Goal: Navigation & Orientation: Find specific page/section

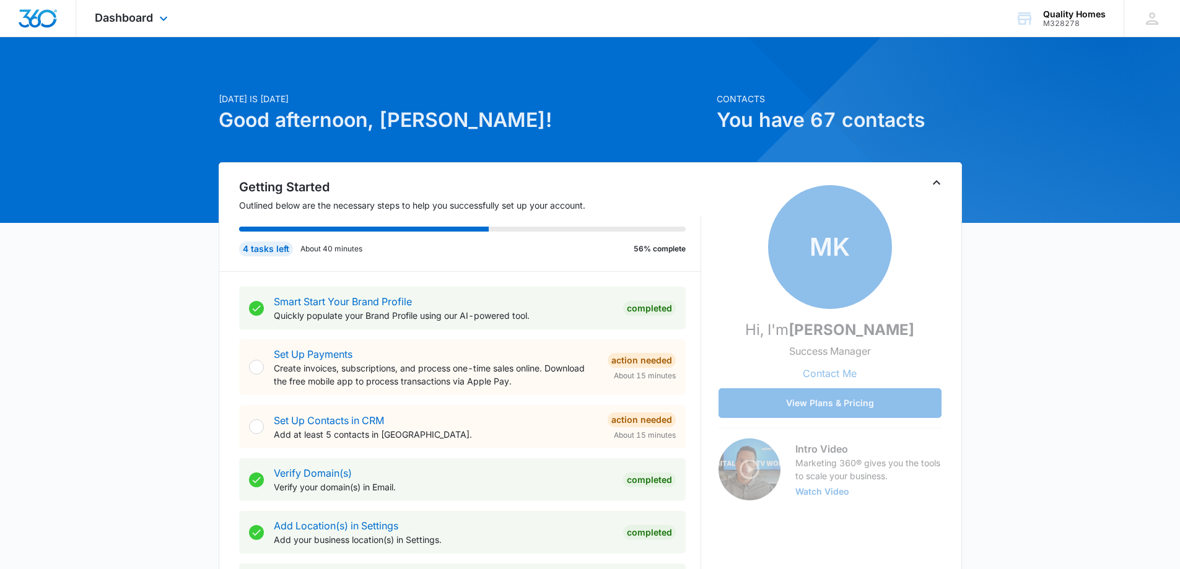
click at [155, 12] on div "Dashboard Apps Reputation Forms CRM Email Social Payments POS Content Ads Intel…" at bounding box center [132, 18] width 113 height 37
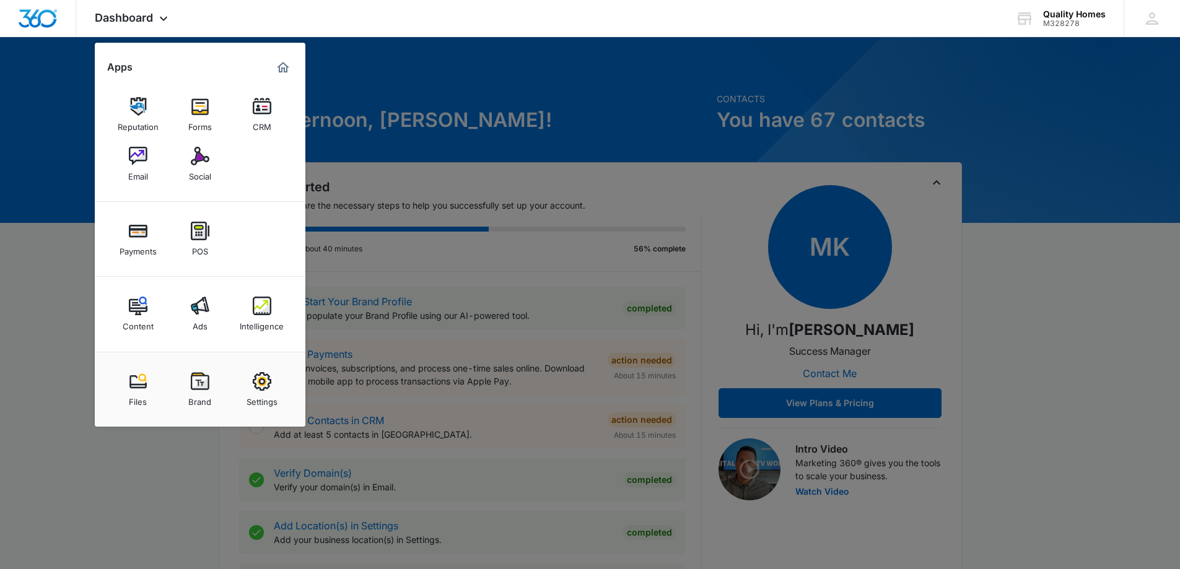
click at [250, 110] on link "CRM" at bounding box center [262, 114] width 47 height 47
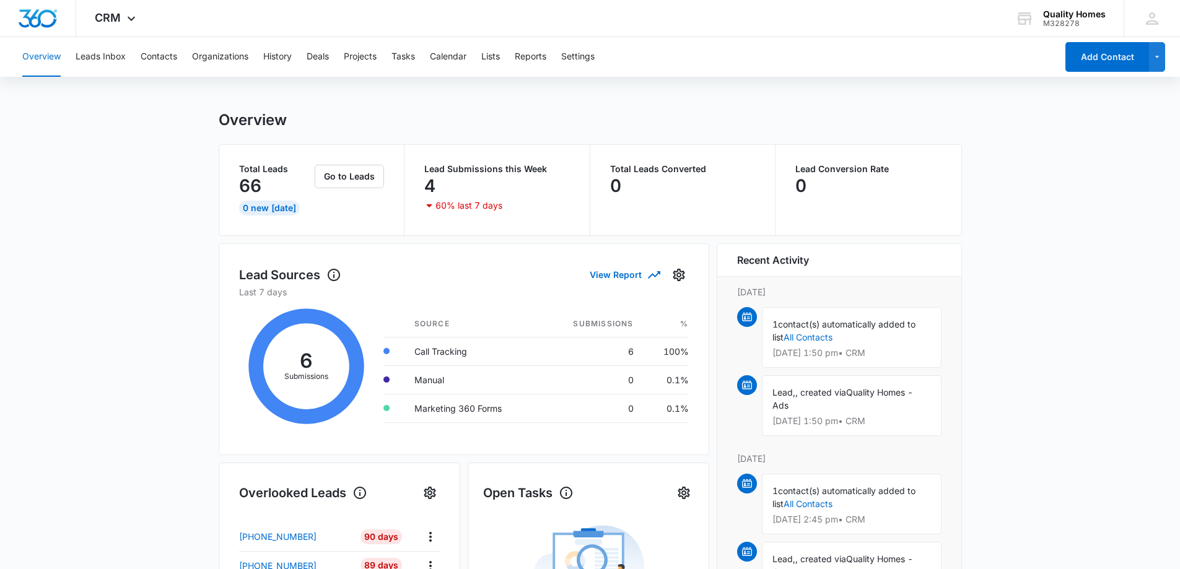
scroll to position [3, 0]
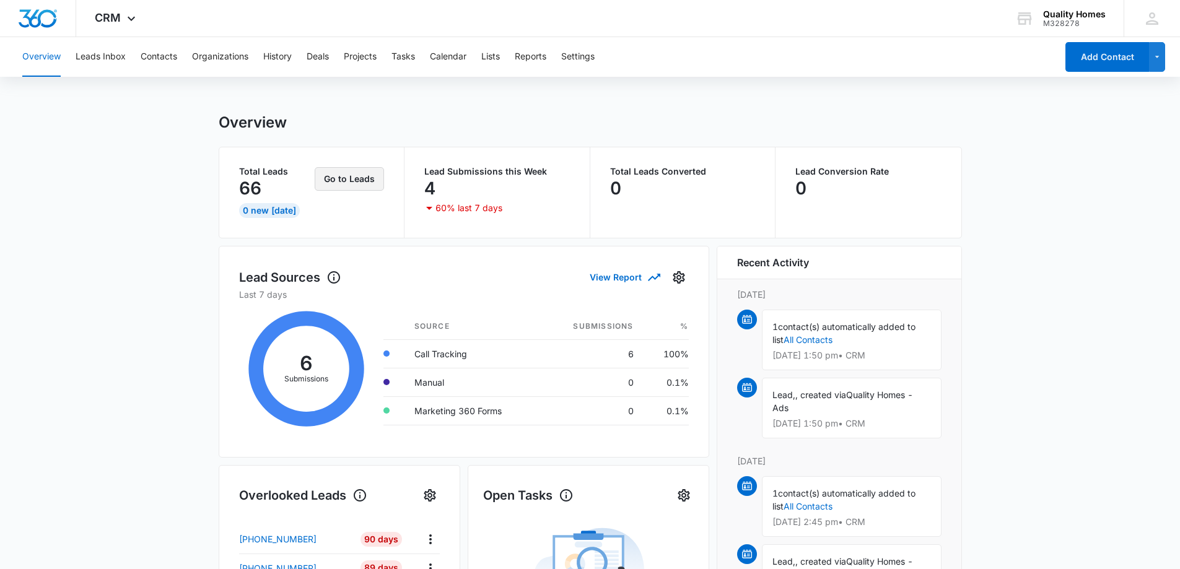
click at [349, 178] on button "Go to Leads" at bounding box center [349, 179] width 69 height 24
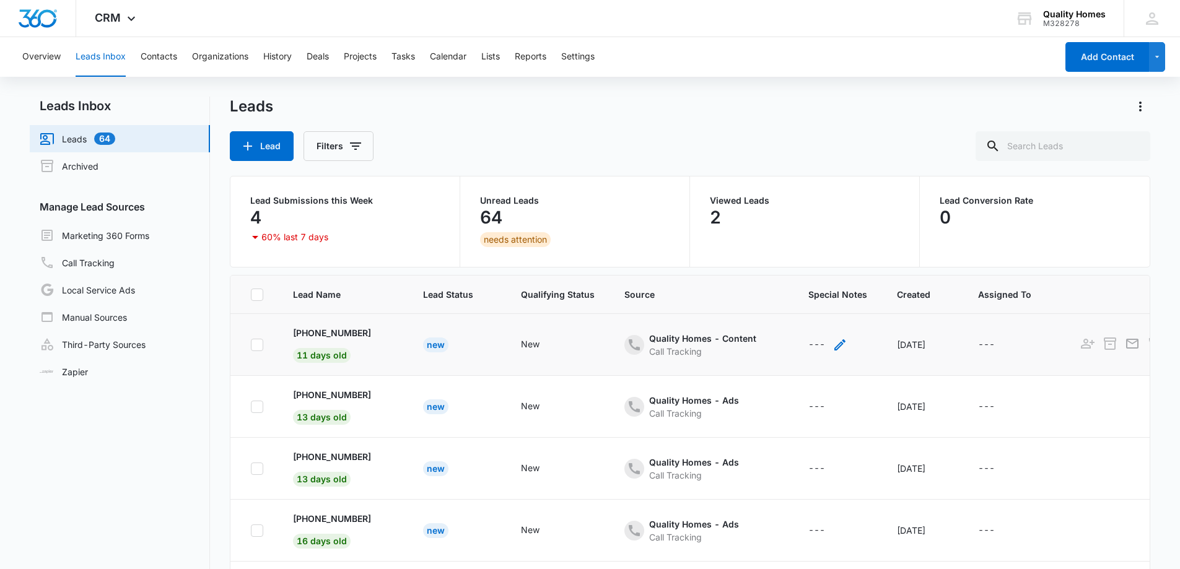
click at [833, 345] on icon "- - Select to Edit Field" at bounding box center [840, 345] width 15 height 15
click at [833, 379] on td "---" at bounding box center [838, 407] width 89 height 62
click at [986, 351] on div "---" at bounding box center [997, 345] width 39 height 15
click at [1028, 270] on div at bounding box center [1026, 266] width 20 height 20
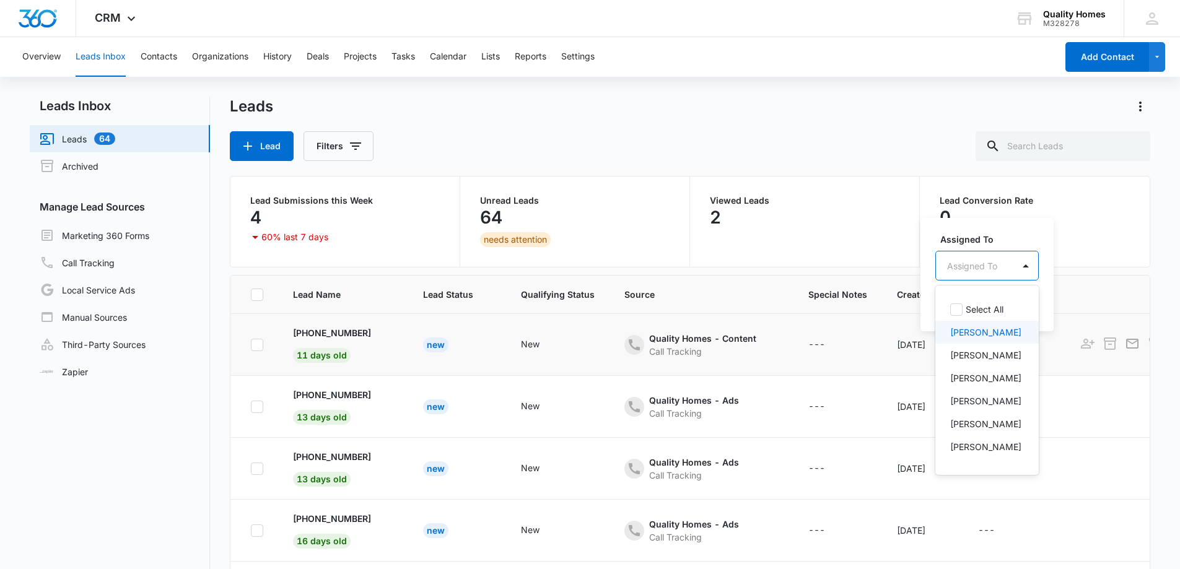
click at [982, 336] on p "[PERSON_NAME]" at bounding box center [985, 332] width 71 height 13
click at [207, 444] on nav "Leads Inbox Leads 64 Archived Manage Lead Sources Marketing 360 Forms Call Trac…" at bounding box center [120, 375] width 180 height 556
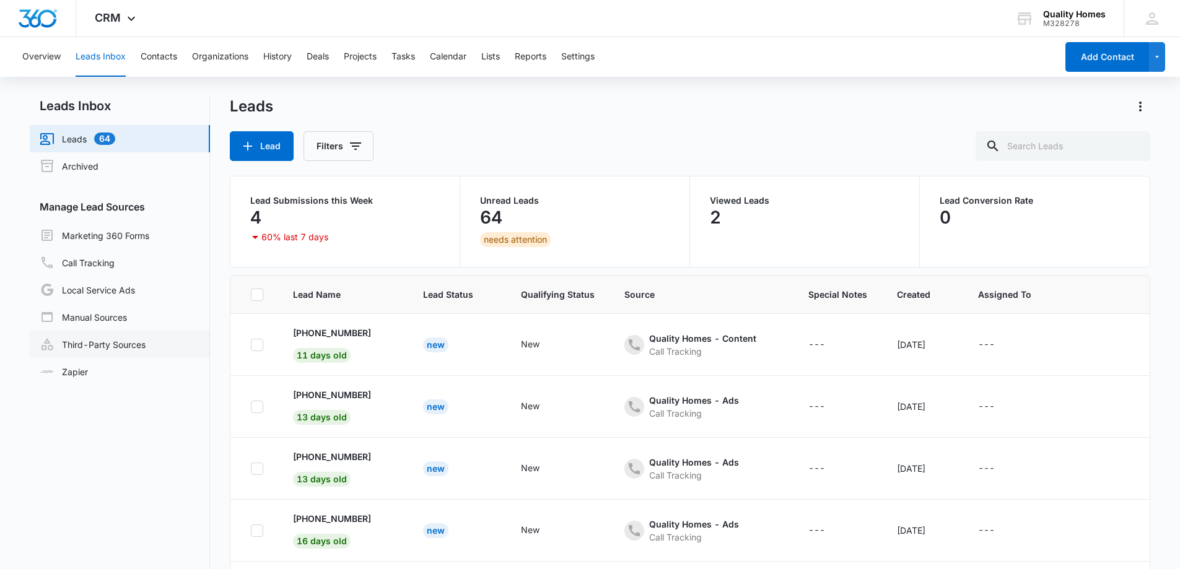
click at [112, 344] on link "Third-Party Sources" at bounding box center [93, 344] width 106 height 15
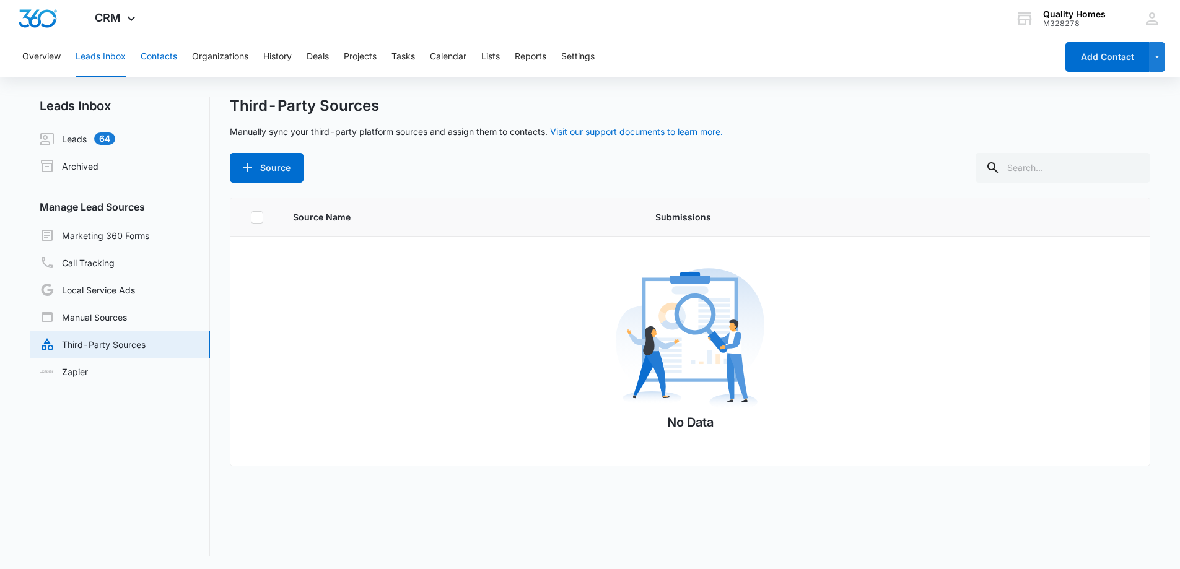
click at [152, 49] on button "Contacts" at bounding box center [159, 57] width 37 height 40
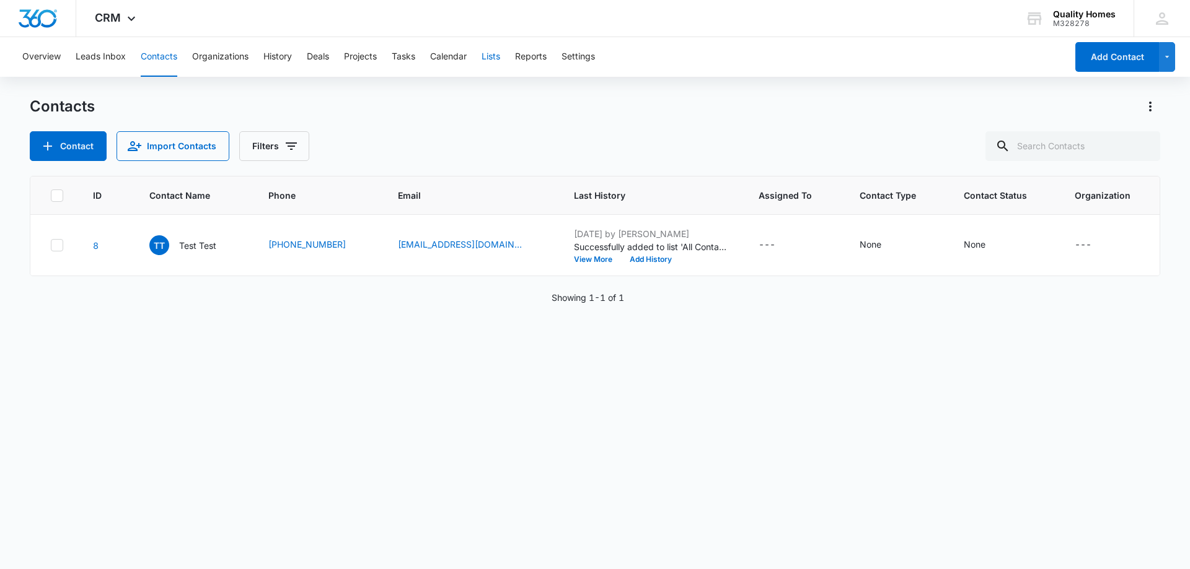
click at [493, 56] on button "Lists" at bounding box center [490, 57] width 19 height 40
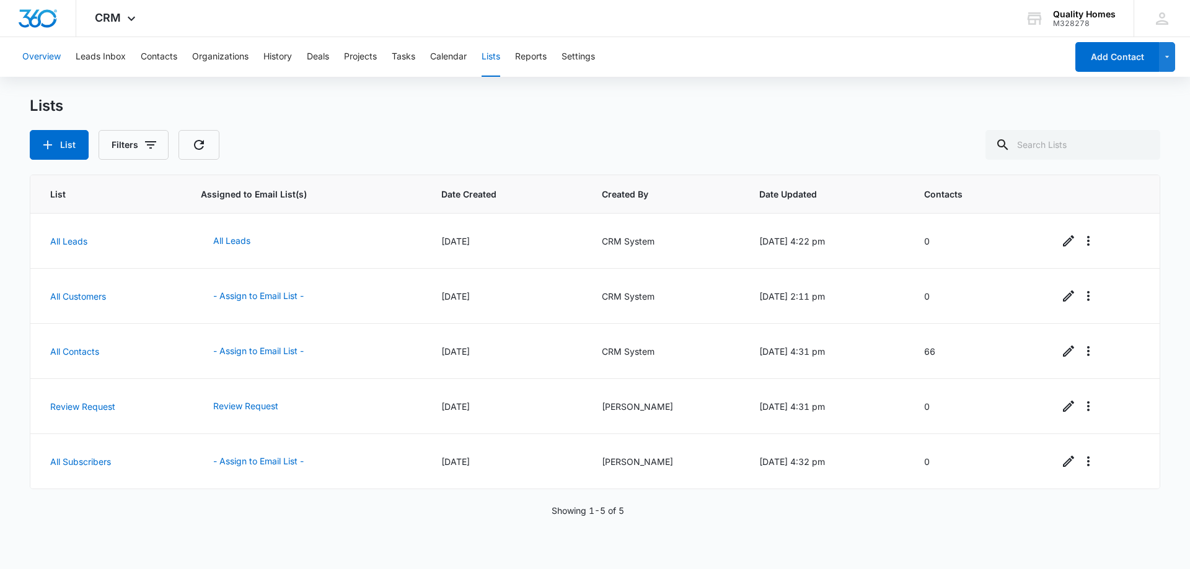
click at [40, 64] on button "Overview" at bounding box center [41, 57] width 38 height 40
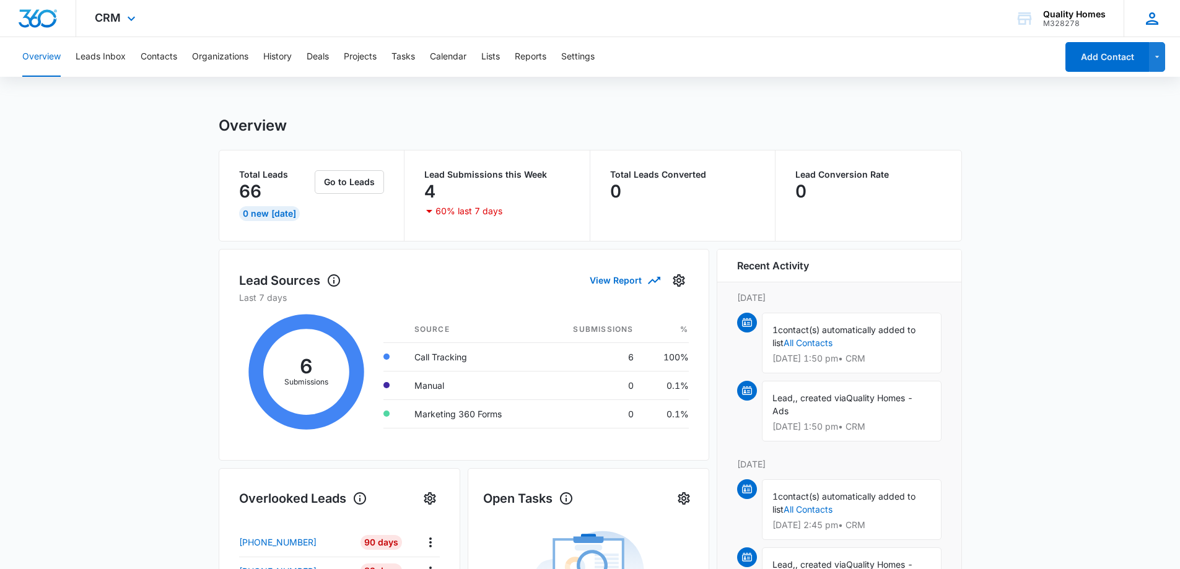
click at [1154, 13] on icon at bounding box center [1152, 18] width 19 height 19
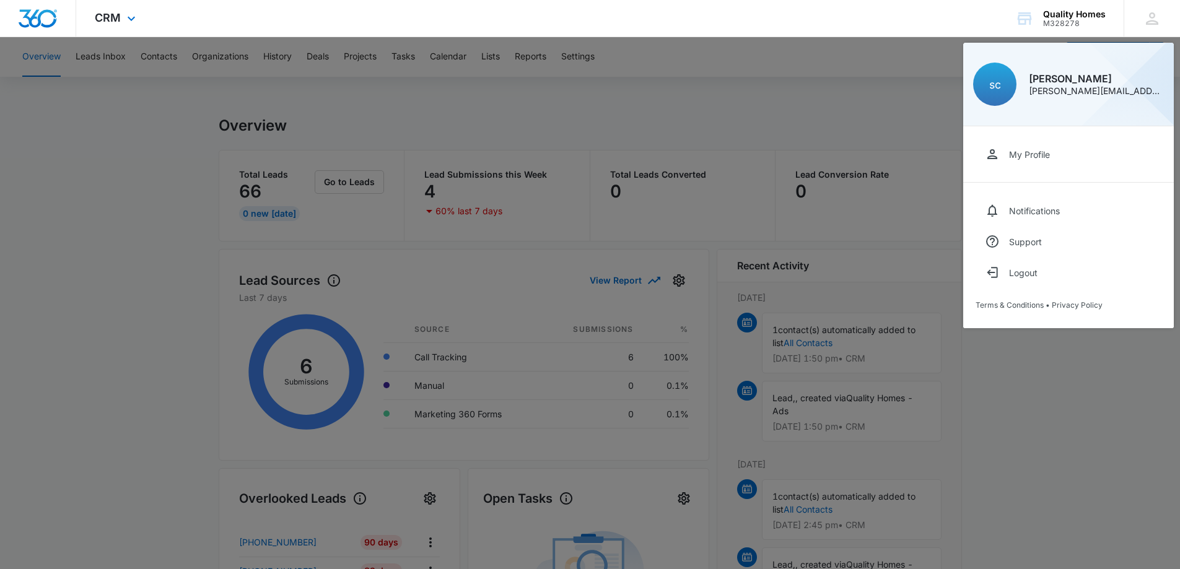
click at [846, 35] on div "CRM Apps Reputation Forms CRM Email Social Payments POS Content Ads Intelligenc…" at bounding box center [590, 18] width 1180 height 37
click at [956, 25] on div "CRM Apps Reputation Forms CRM Email Social Payments POS Content Ads Intelligenc…" at bounding box center [590, 18] width 1180 height 37
drag, startPoint x: 901, startPoint y: 100, endPoint x: 552, endPoint y: 95, distance: 349.5
click at [899, 100] on div at bounding box center [590, 284] width 1180 height 569
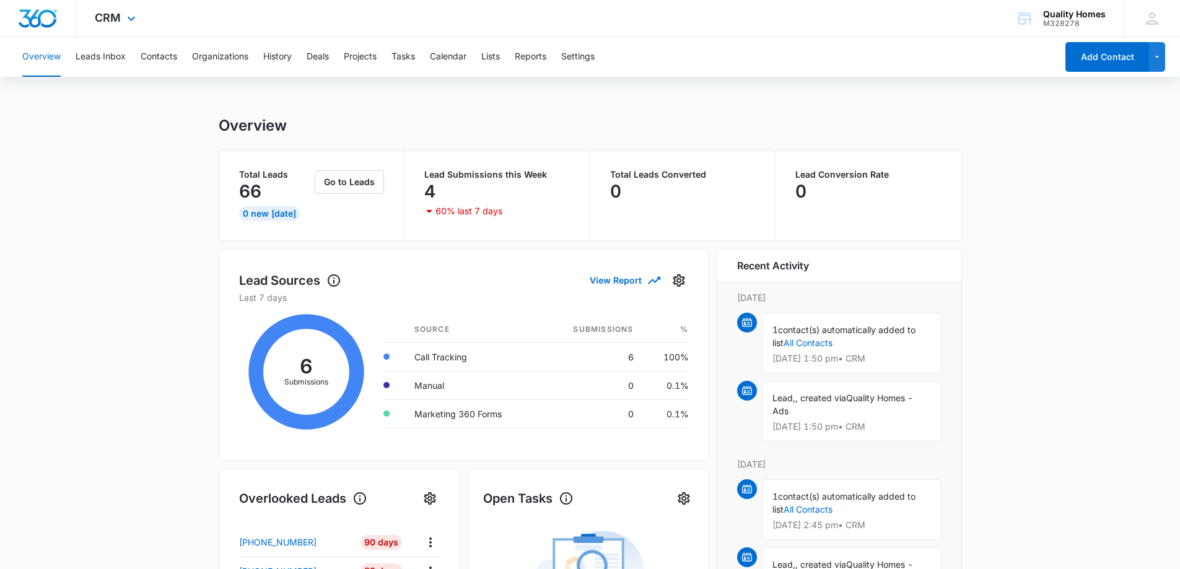
click at [123, 22] on div "CRM Apps Reputation Forms CRM Email Social Payments POS Content Ads Intelligenc…" at bounding box center [116, 18] width 81 height 37
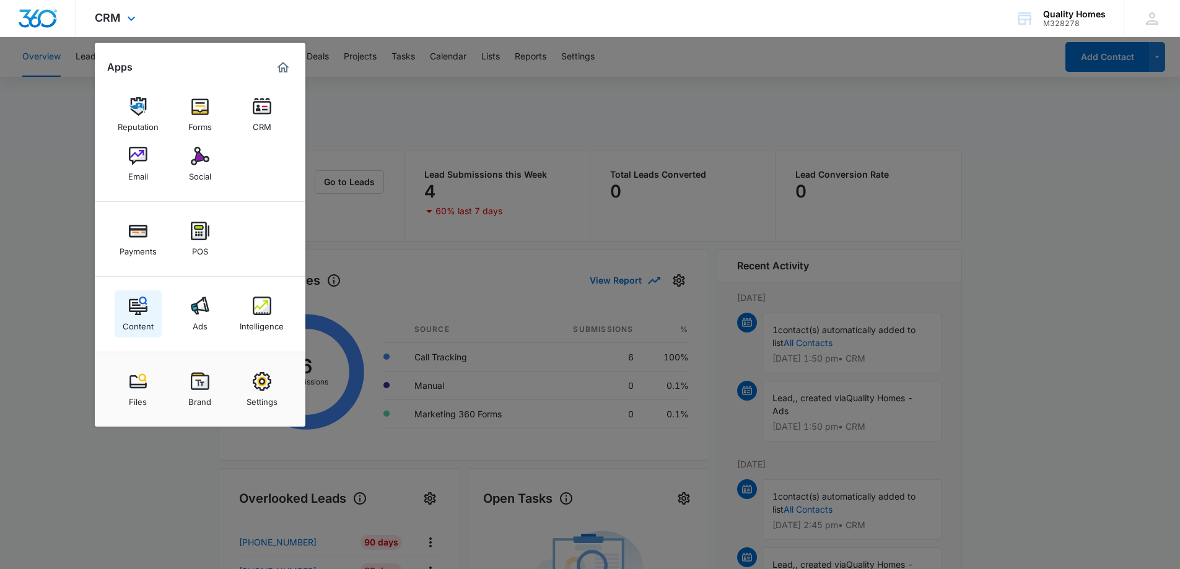
click at [137, 325] on div "Content" at bounding box center [138, 323] width 31 height 16
